Goal: Register for event/course

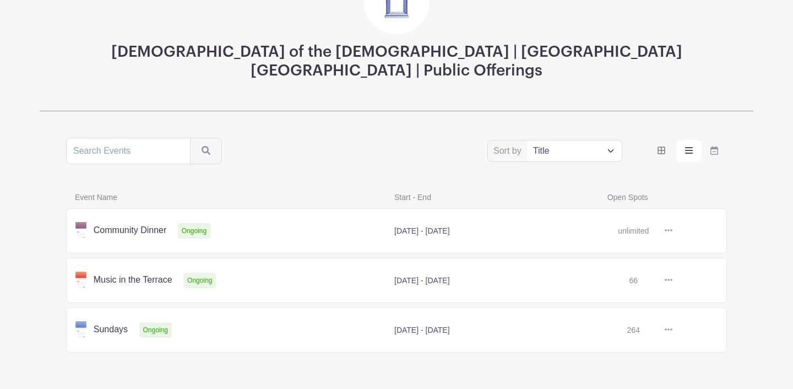
click at [672, 330] on link at bounding box center [672, 330] width 0 height 0
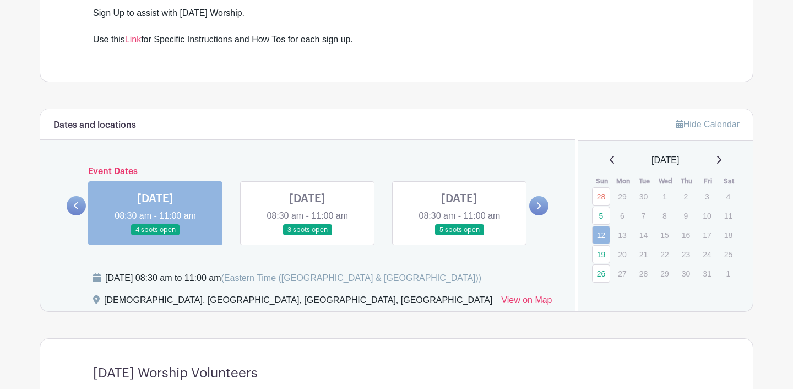
scroll to position [358, 0]
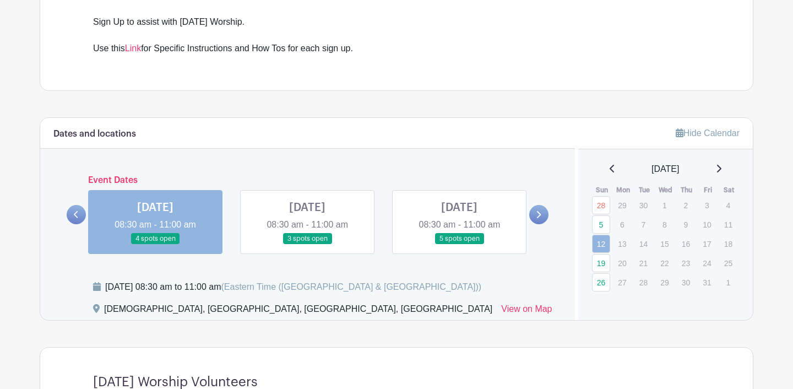
click at [307, 244] on link at bounding box center [307, 244] width 0 height 0
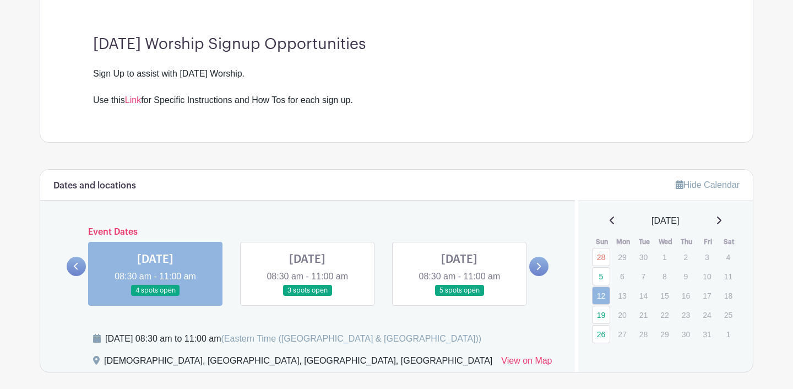
scroll to position [358, 0]
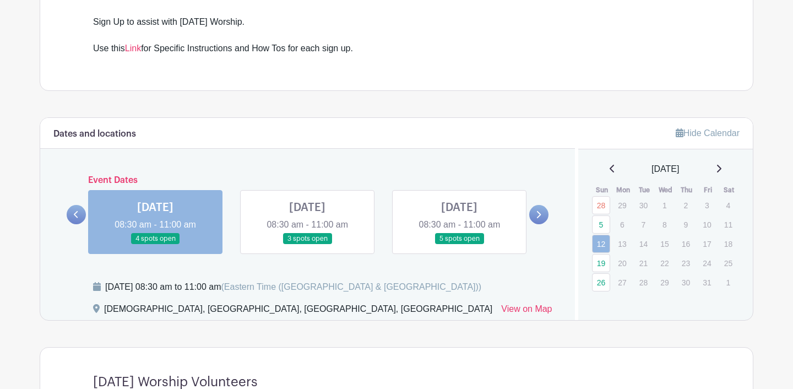
scroll to position [112, 0]
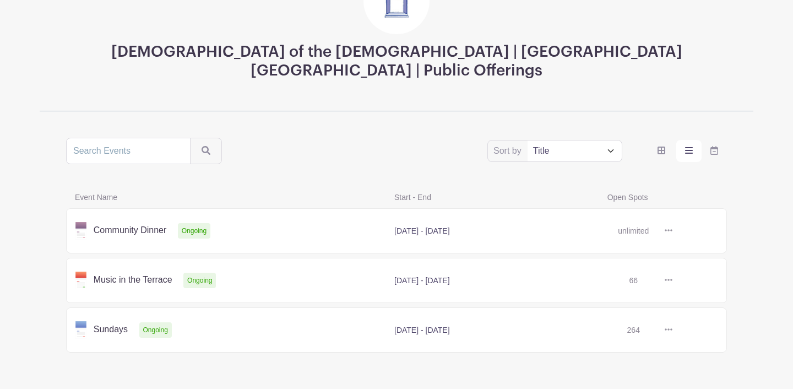
click at [672, 330] on link at bounding box center [672, 330] width 0 height 0
